Goal: Check status: Check status

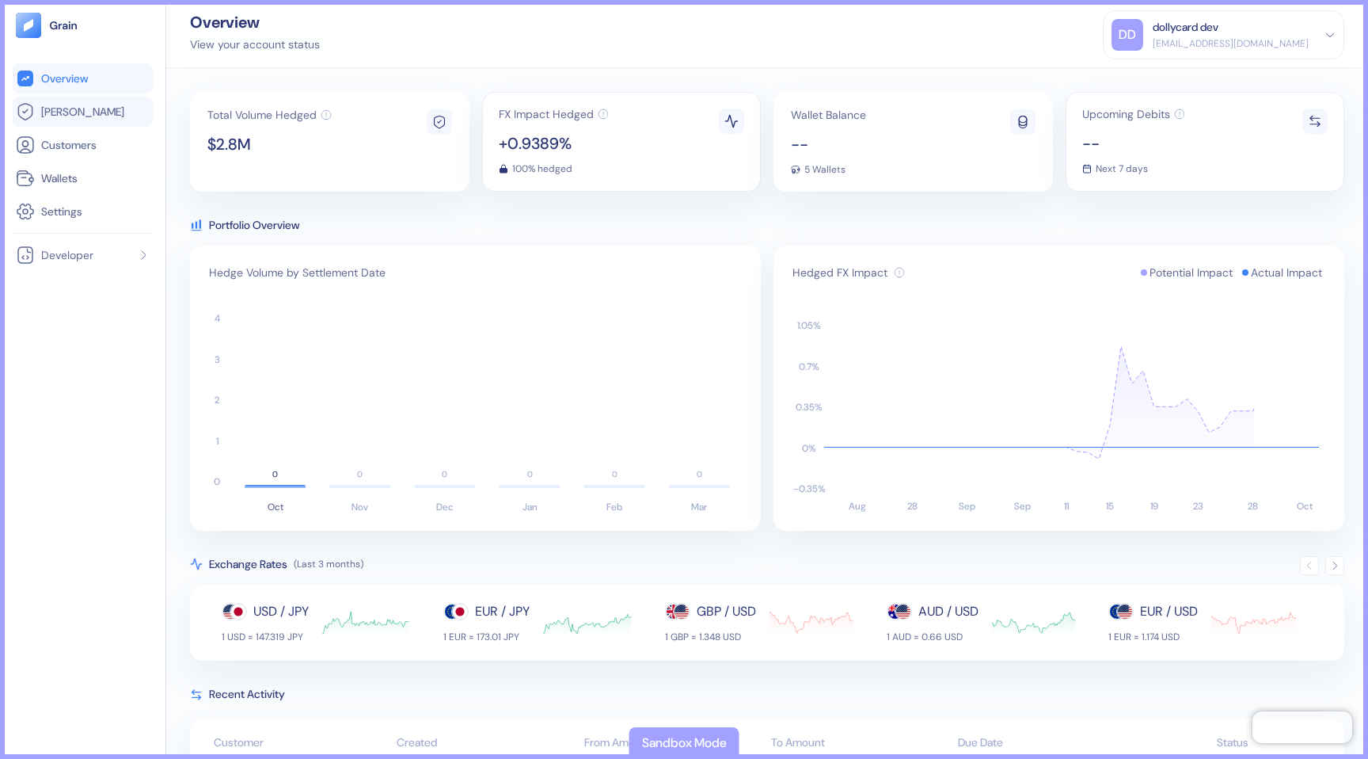
click at [63, 107] on span "[PERSON_NAME]" at bounding box center [82, 112] width 83 height 16
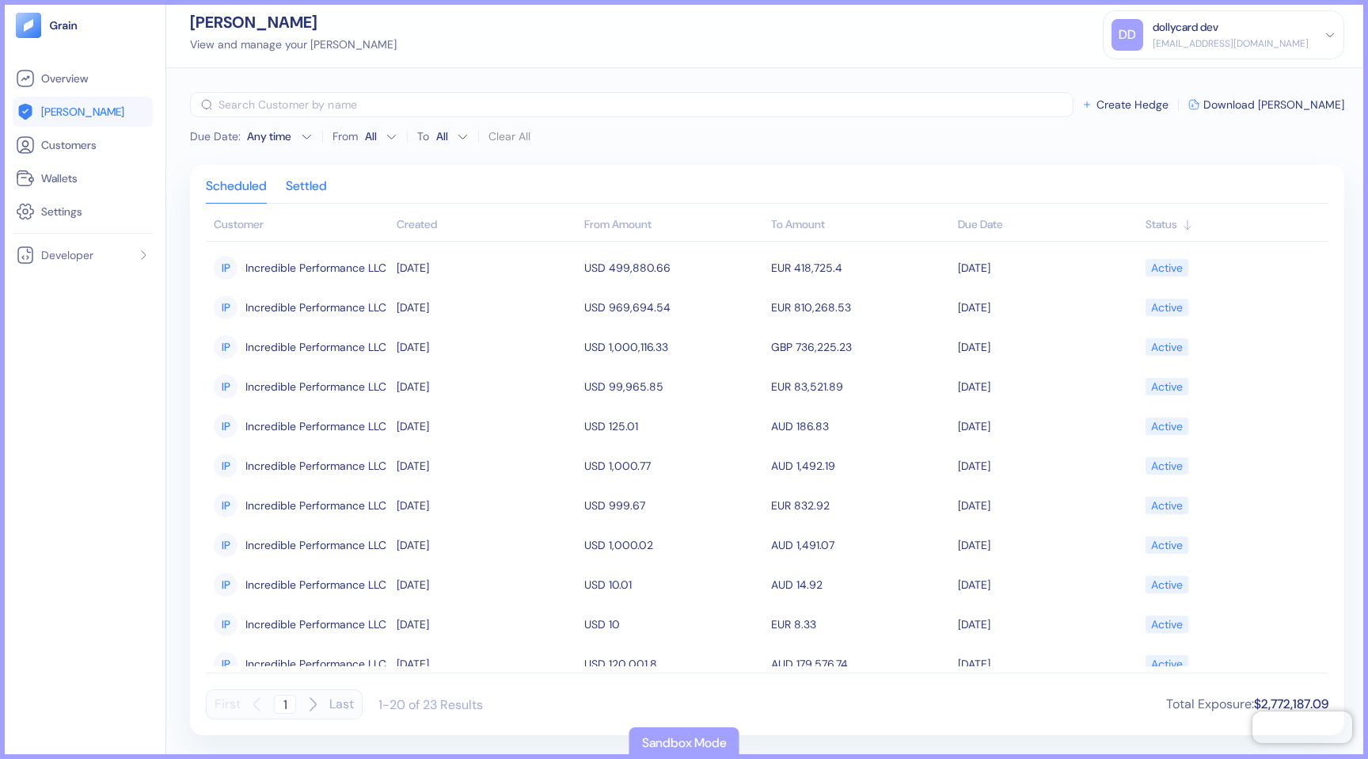
click at [313, 188] on div "Settled" at bounding box center [306, 192] width 41 height 22
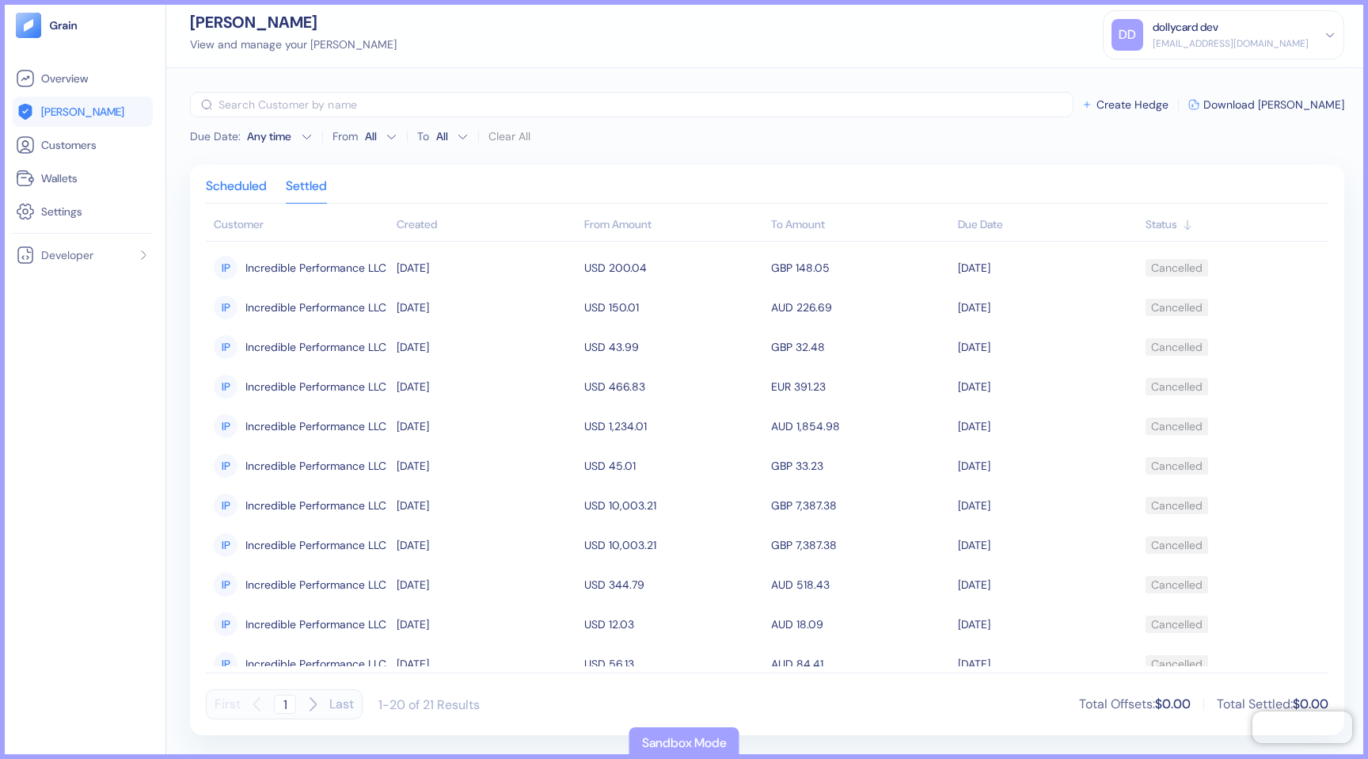
click at [241, 190] on div "Scheduled" at bounding box center [236, 192] width 61 height 22
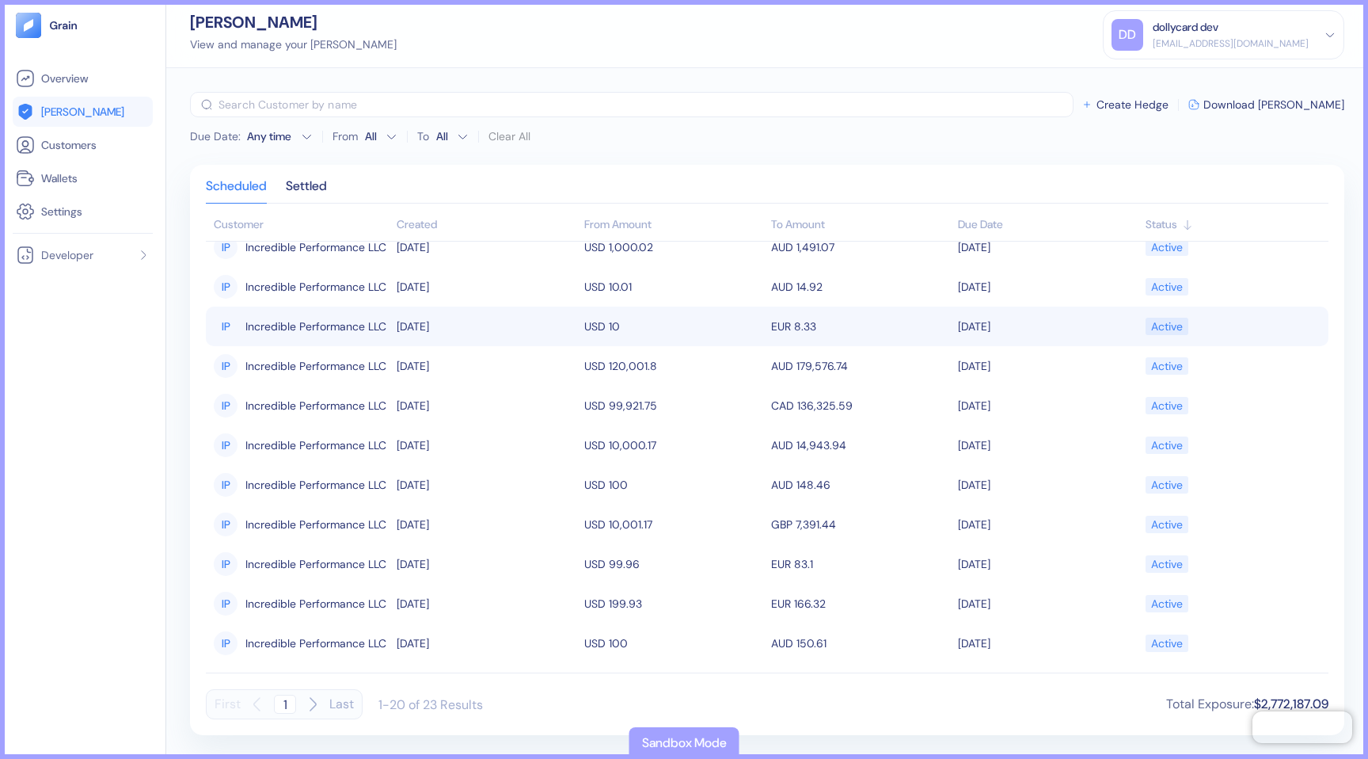
scroll to position [374, 0]
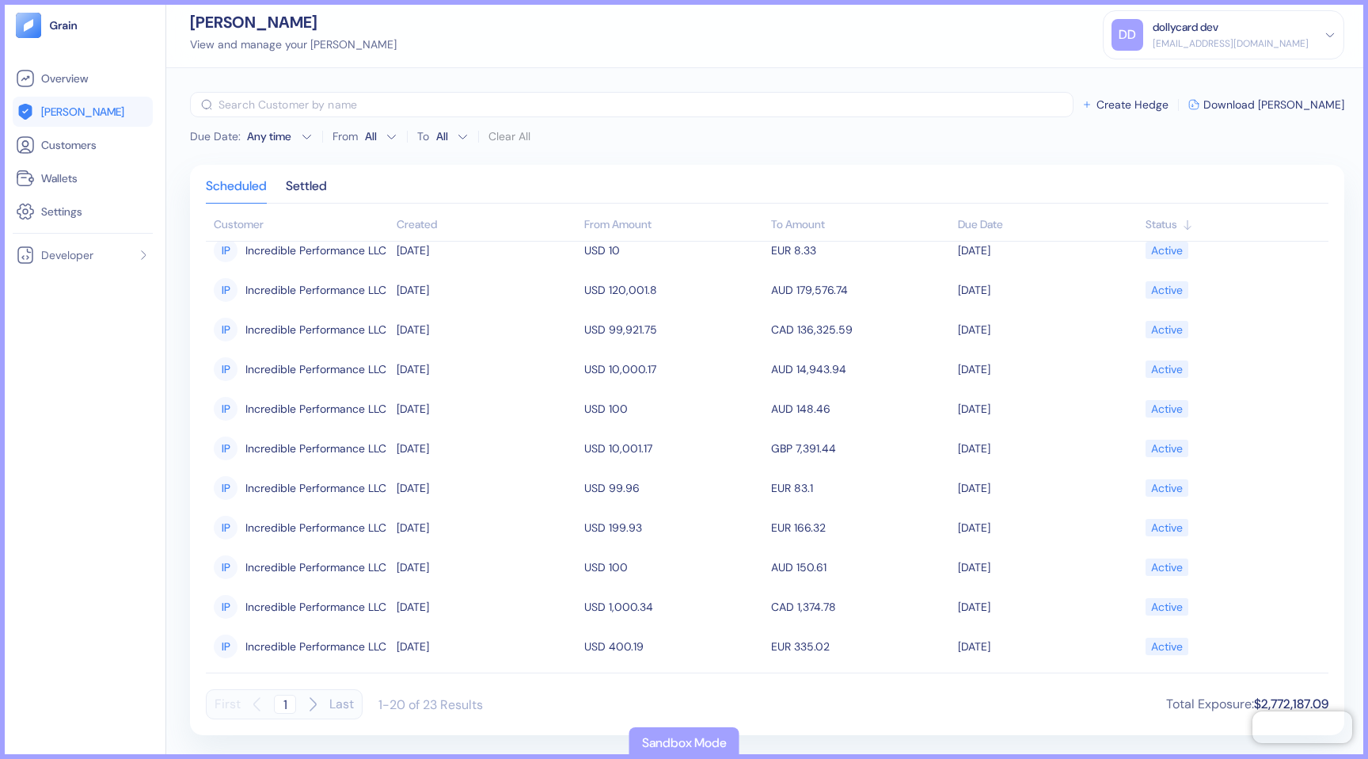
click at [319, 704] on icon "button" at bounding box center [312, 703] width 19 height 19
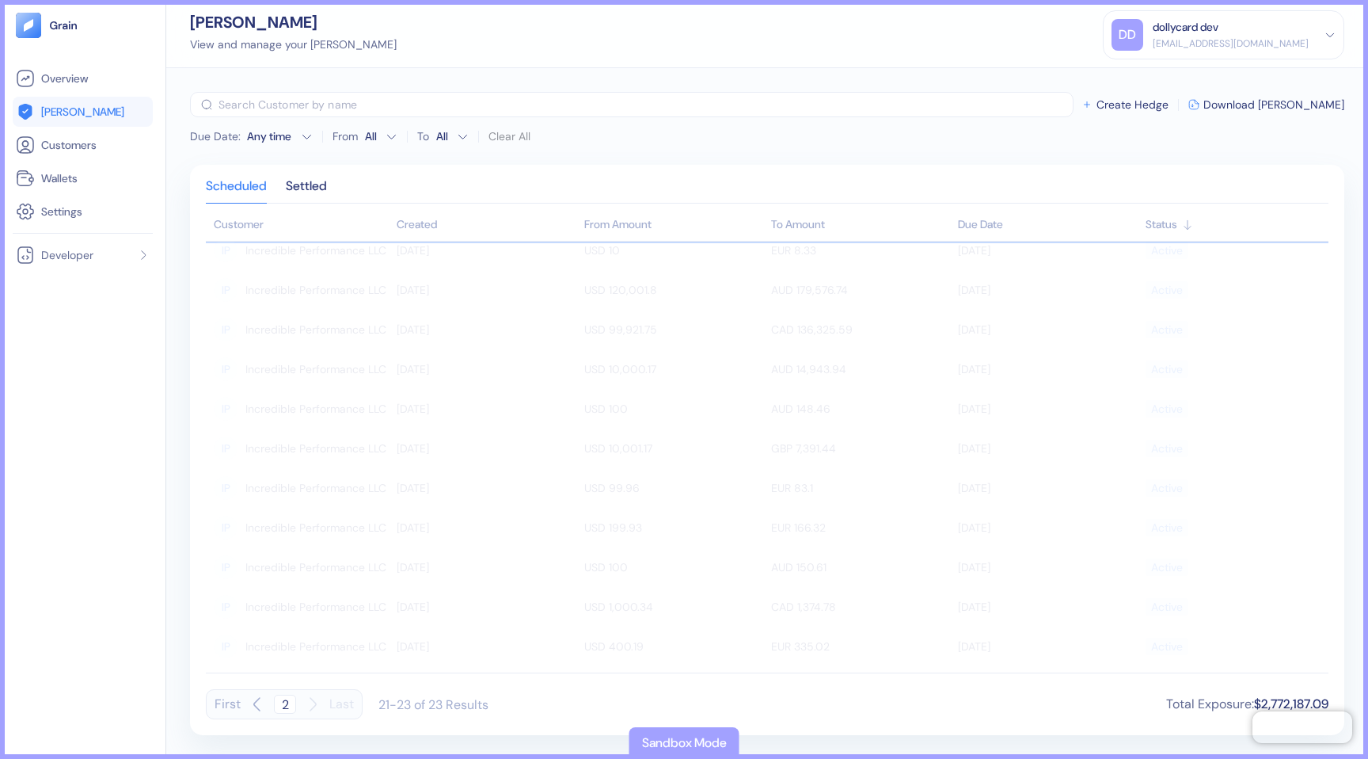
scroll to position [0, 0]
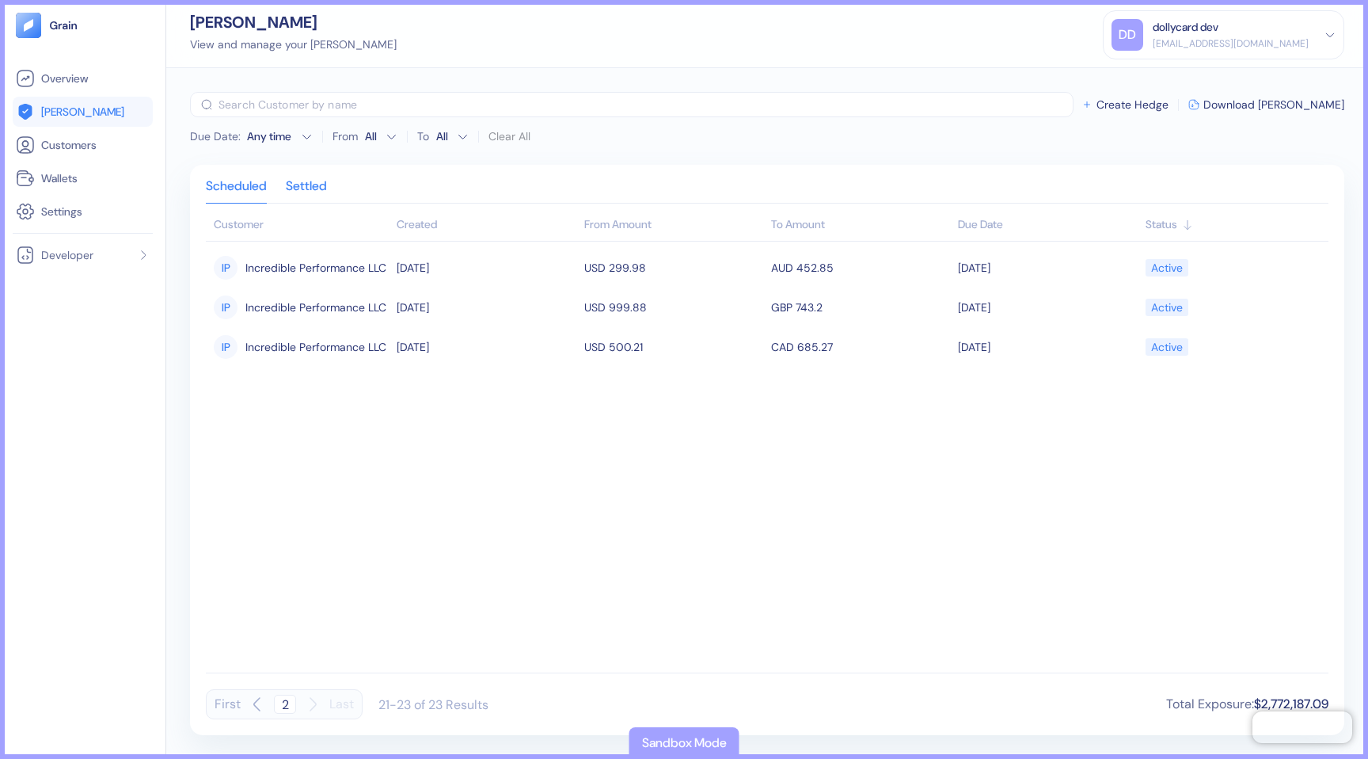
click at [327, 186] on div "Settled" at bounding box center [306, 192] width 41 height 22
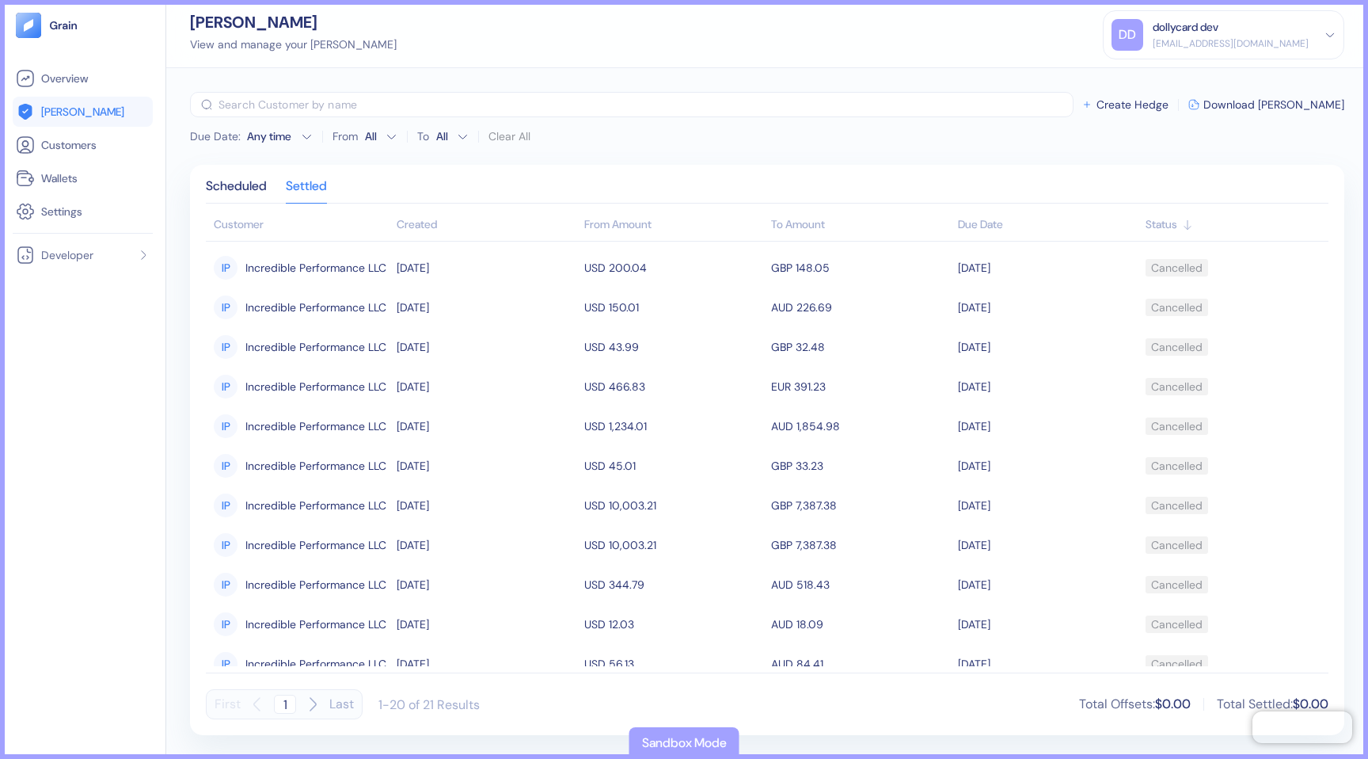
click at [325, 705] on div "First 1 Last" at bounding box center [284, 704] width 157 height 30
click at [311, 702] on icon "button" at bounding box center [312, 703] width 19 height 19
type input "2"
